Goal: Information Seeking & Learning: Stay updated

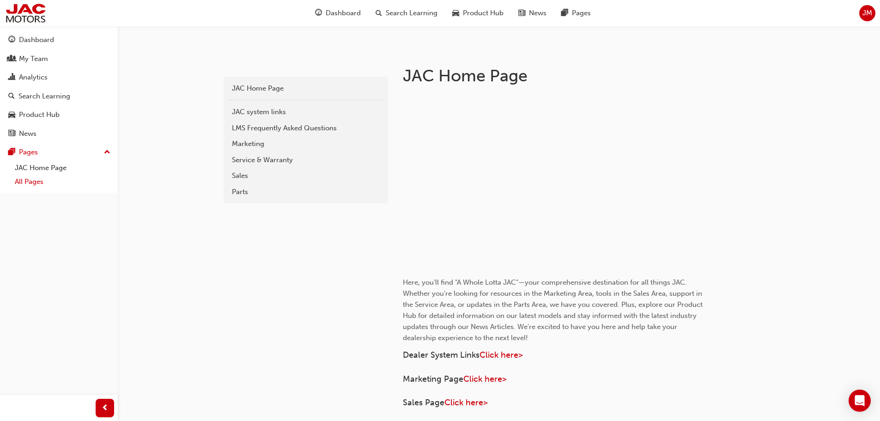
scroll to position [65, 0]
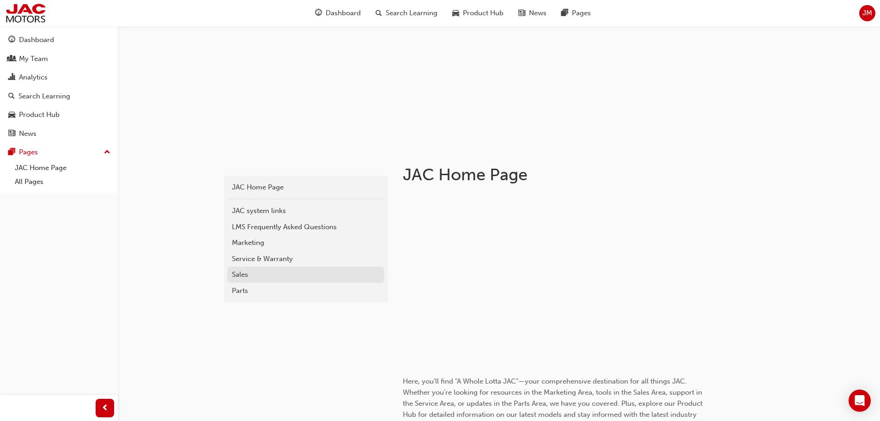
click at [254, 273] on div "Sales" at bounding box center [306, 274] width 148 height 11
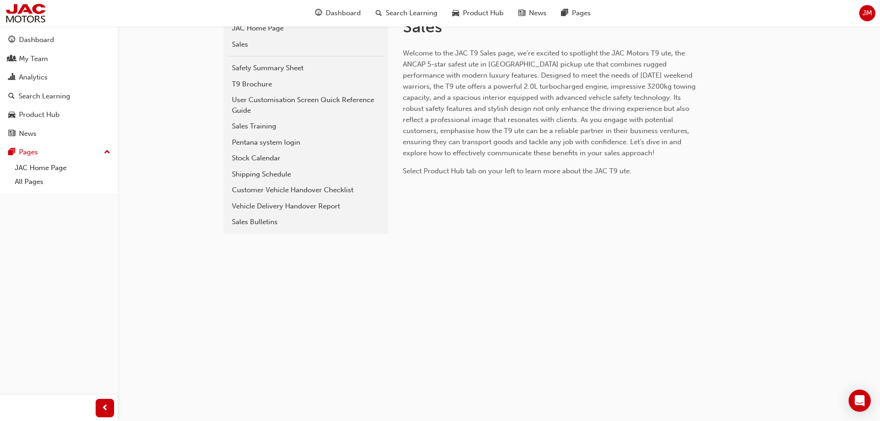
scroll to position [185, 0]
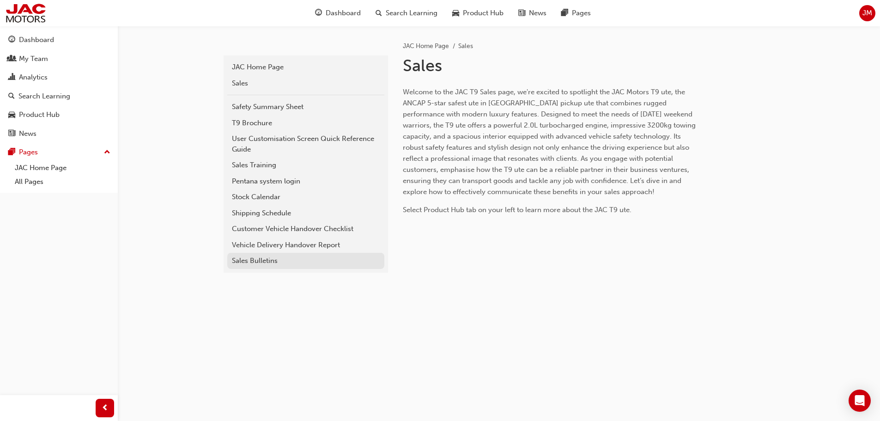
click at [255, 258] on div "Sales Bulletins" at bounding box center [306, 260] width 148 height 11
